Goal: Transaction & Acquisition: Purchase product/service

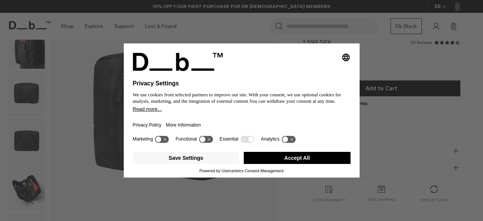
scroll to position [75, 0]
click at [285, 160] on button "Accept All" at bounding box center [297, 158] width 107 height 12
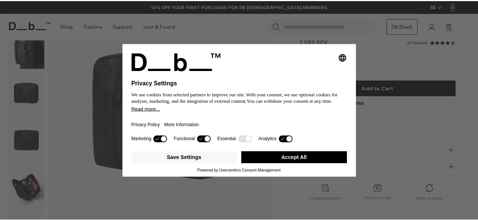
scroll to position [0, 0]
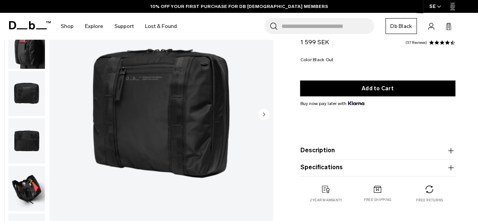
click at [26, 133] on img "button" at bounding box center [26, 140] width 37 height 45
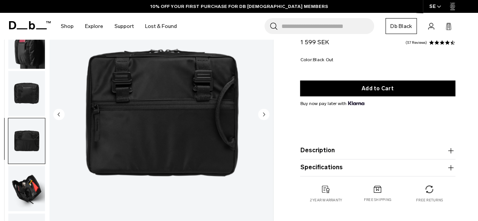
scroll to position [5, 0]
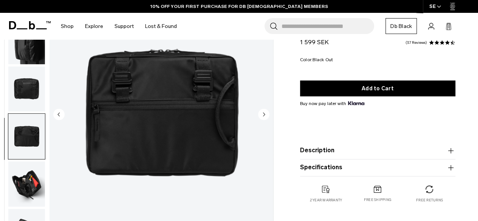
click at [29, 81] on img "button" at bounding box center [26, 88] width 37 height 45
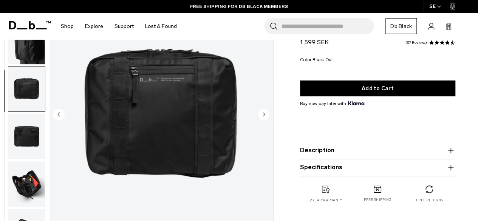
click at [35, 56] on img "button" at bounding box center [26, 41] width 37 height 45
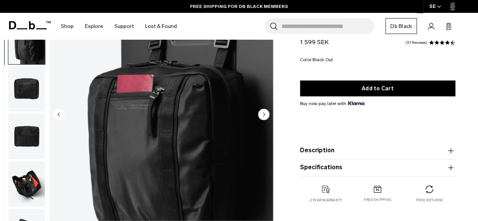
click at [29, 179] on img "button" at bounding box center [26, 183] width 37 height 45
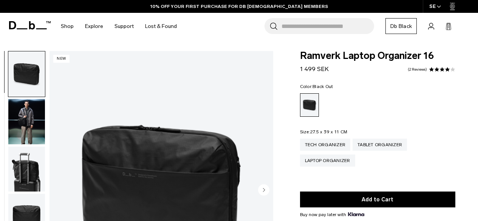
scroll to position [75, 0]
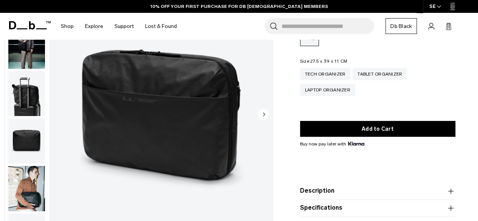
drag, startPoint x: 0, startPoint y: 0, endPoint x: 265, endPoint y: 114, distance: 288.3
click at [265, 114] on circle "Next slide" at bounding box center [263, 113] width 11 height 11
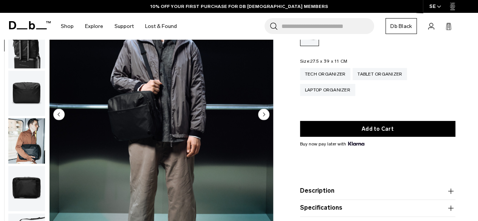
click at [261, 114] on circle "Next slide" at bounding box center [263, 113] width 11 height 11
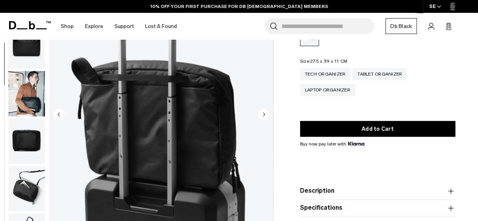
scroll to position [95, 0]
click at [262, 116] on circle "Next slide" at bounding box center [263, 113] width 11 height 11
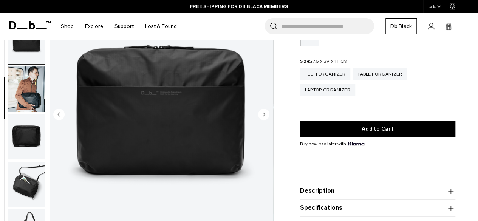
click at [262, 116] on circle "Next slide" at bounding box center [263, 113] width 11 height 11
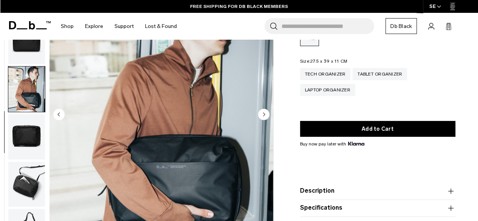
click at [262, 116] on circle "Next slide" at bounding box center [263, 113] width 11 height 11
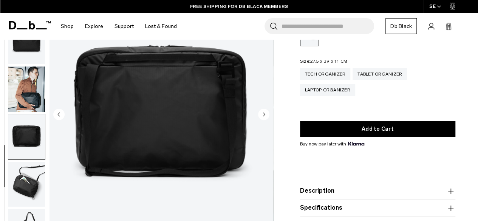
click at [262, 116] on circle "Next slide" at bounding box center [263, 113] width 11 height 11
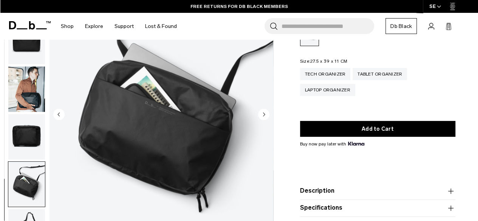
click at [261, 116] on circle "Next slide" at bounding box center [263, 113] width 11 height 11
